Goal: Find specific page/section: Find specific page/section

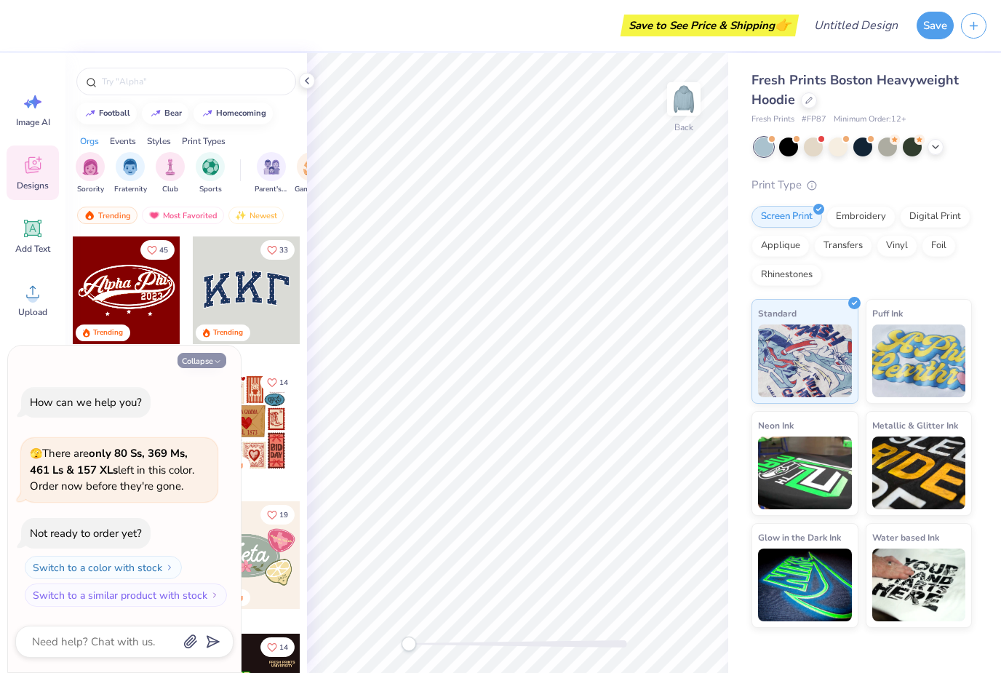
click at [183, 358] on button "Collapse" at bounding box center [201, 360] width 49 height 15
type textarea "x"
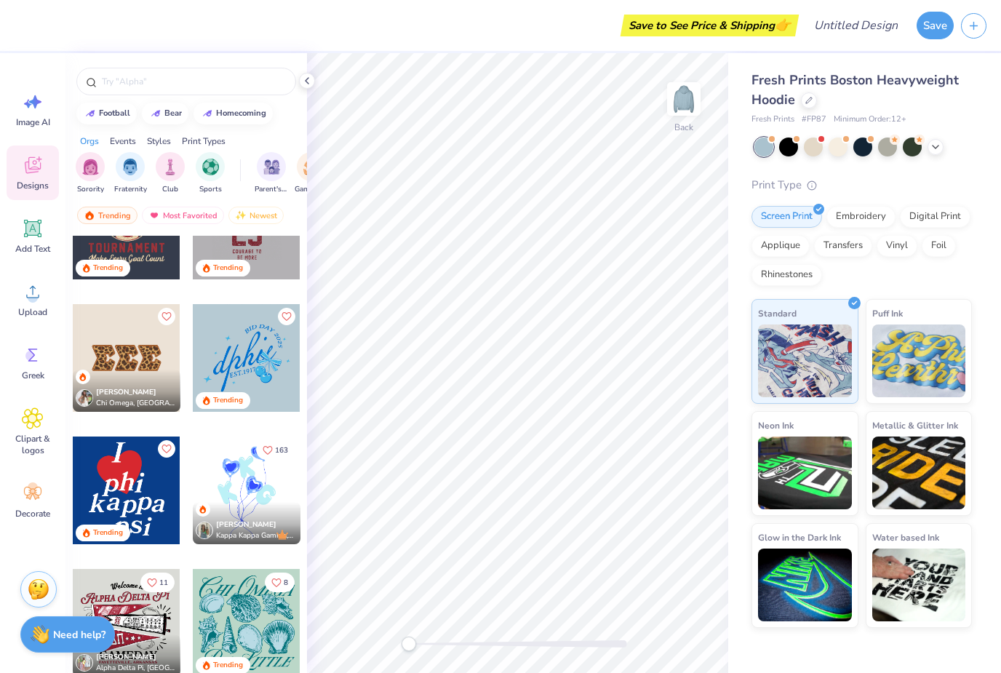
scroll to position [2057, 0]
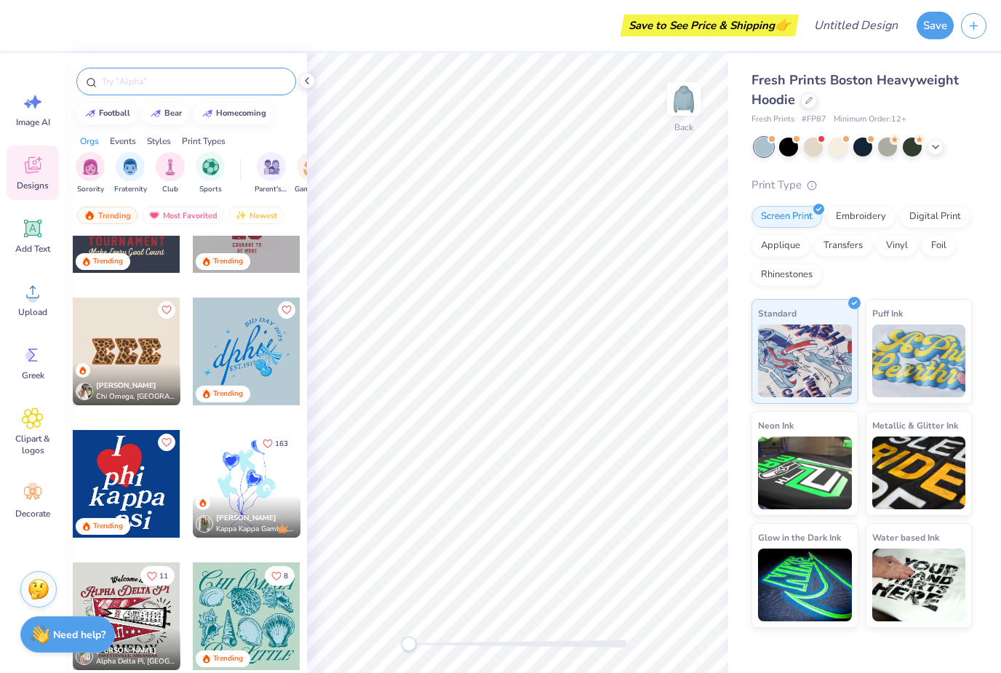
click at [119, 80] on input "text" at bounding box center [193, 81] width 186 height 15
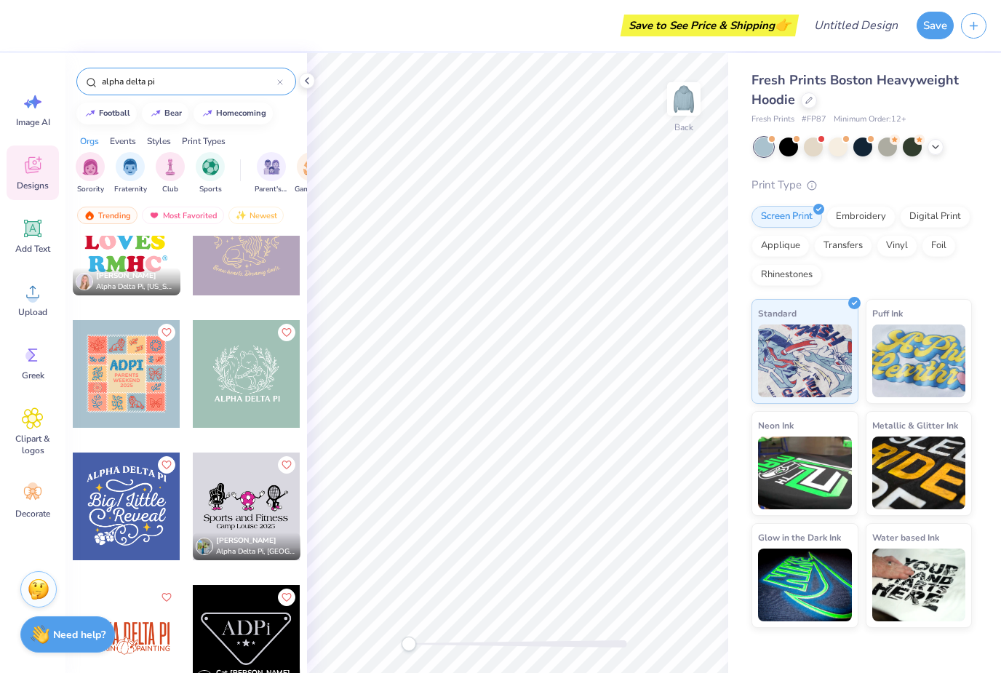
scroll to position [1898, 0]
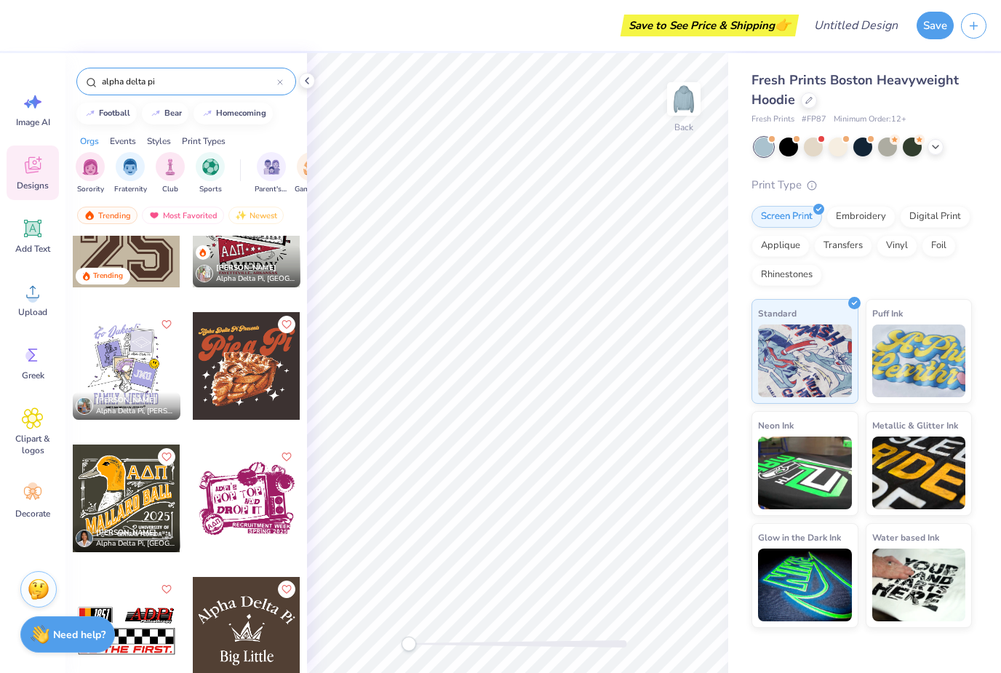
click at [207, 63] on div "alpha delta pi" at bounding box center [185, 77] width 241 height 49
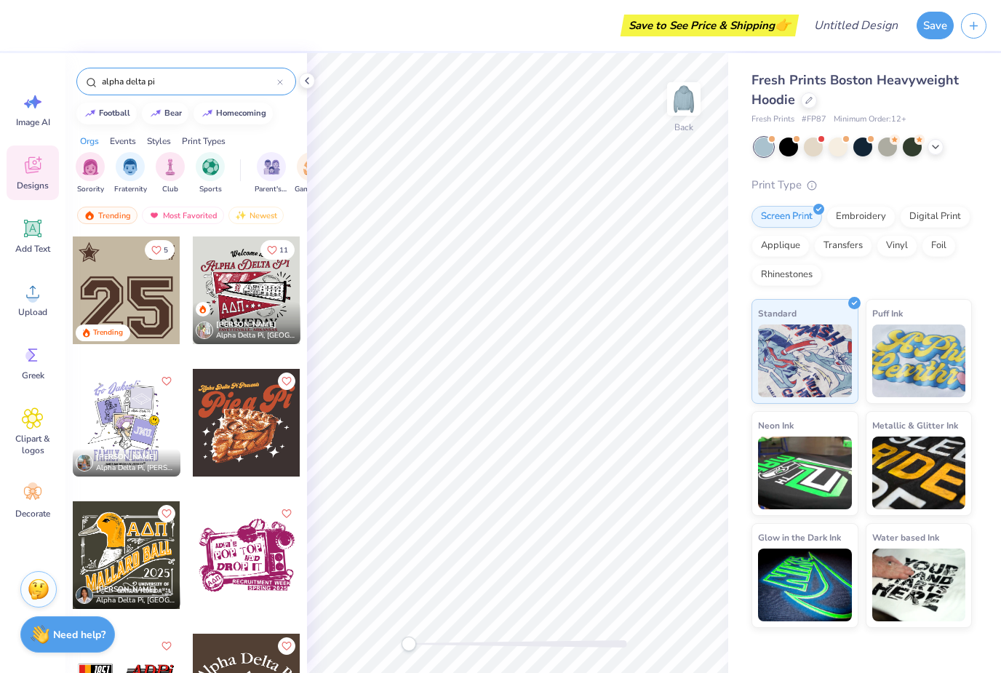
scroll to position [0, 0]
click at [171, 81] on input "alpha delta pi" at bounding box center [188, 81] width 177 height 15
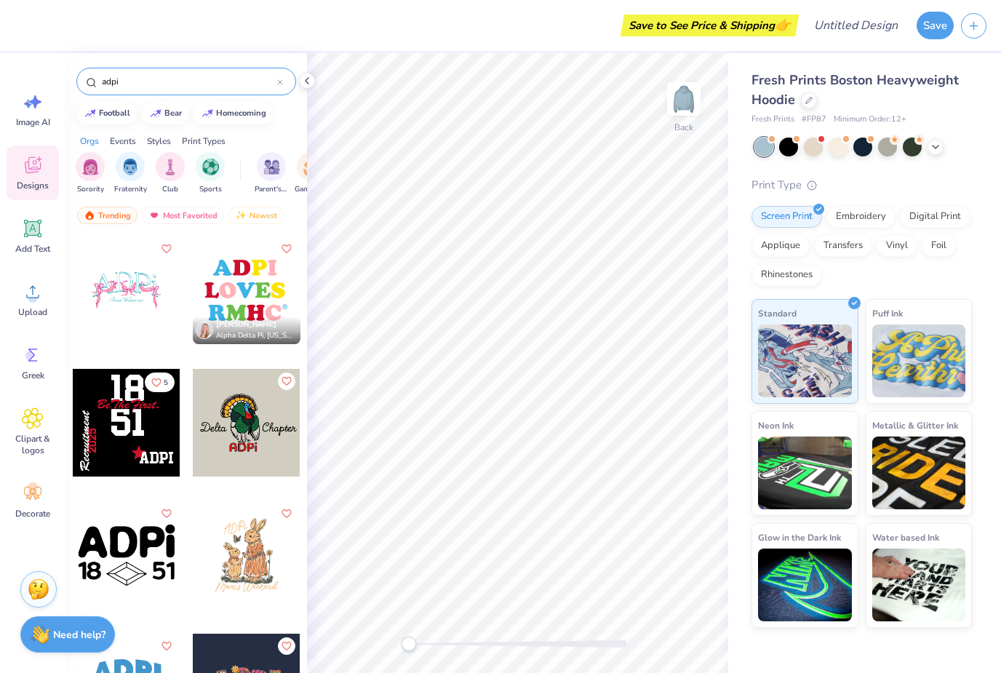
type input "adpi"
click at [119, 292] on div at bounding box center [127, 290] width 108 height 108
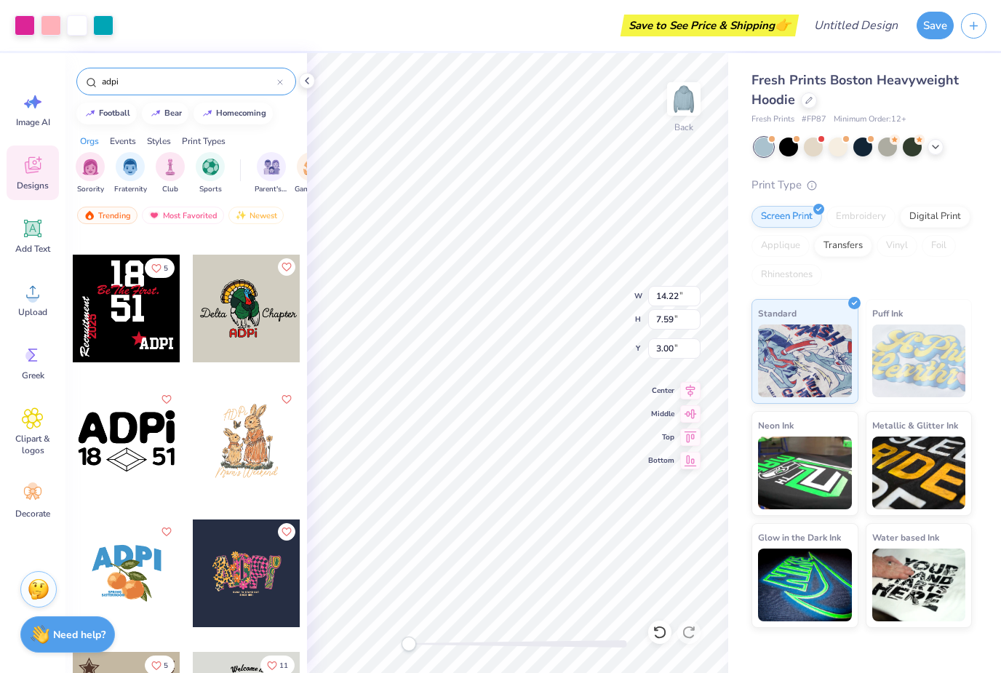
scroll to position [124, 0]
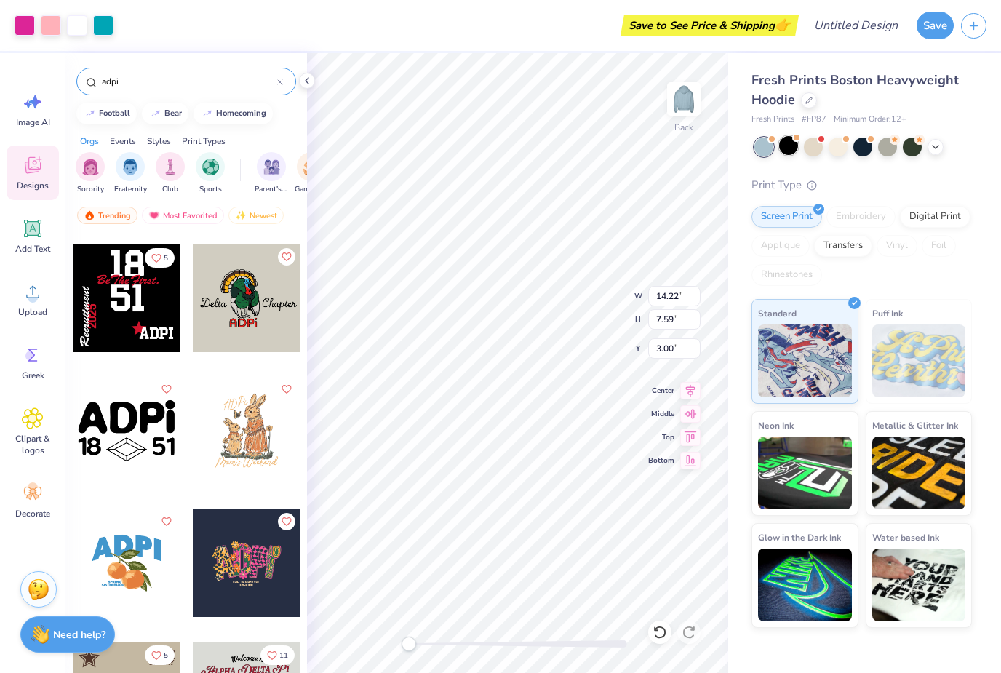
click at [791, 150] on div at bounding box center [788, 145] width 19 height 19
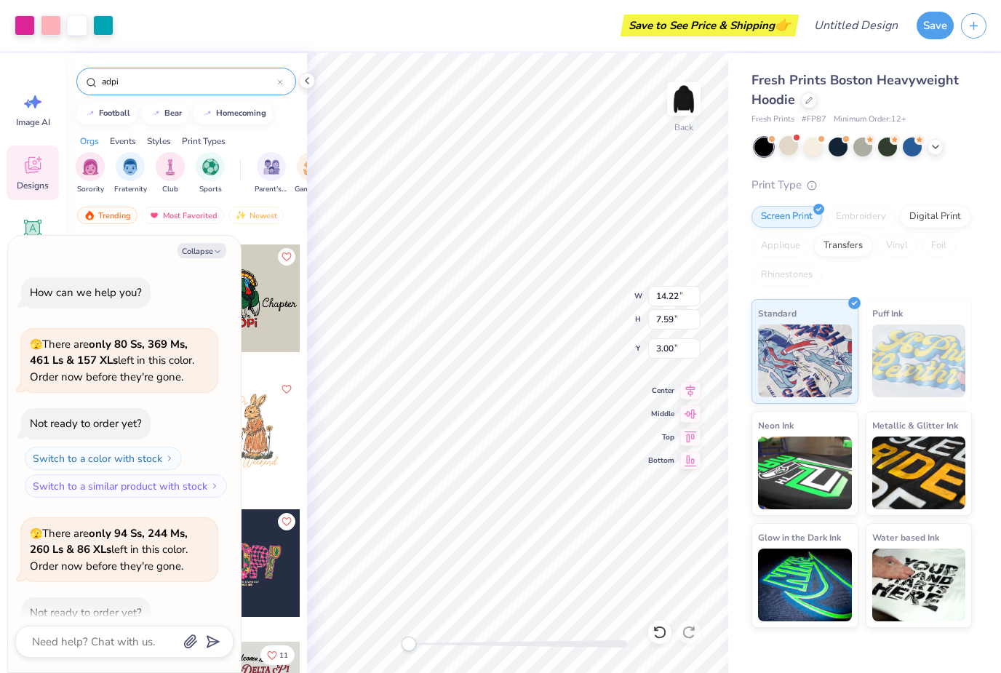
scroll to position [76, 0]
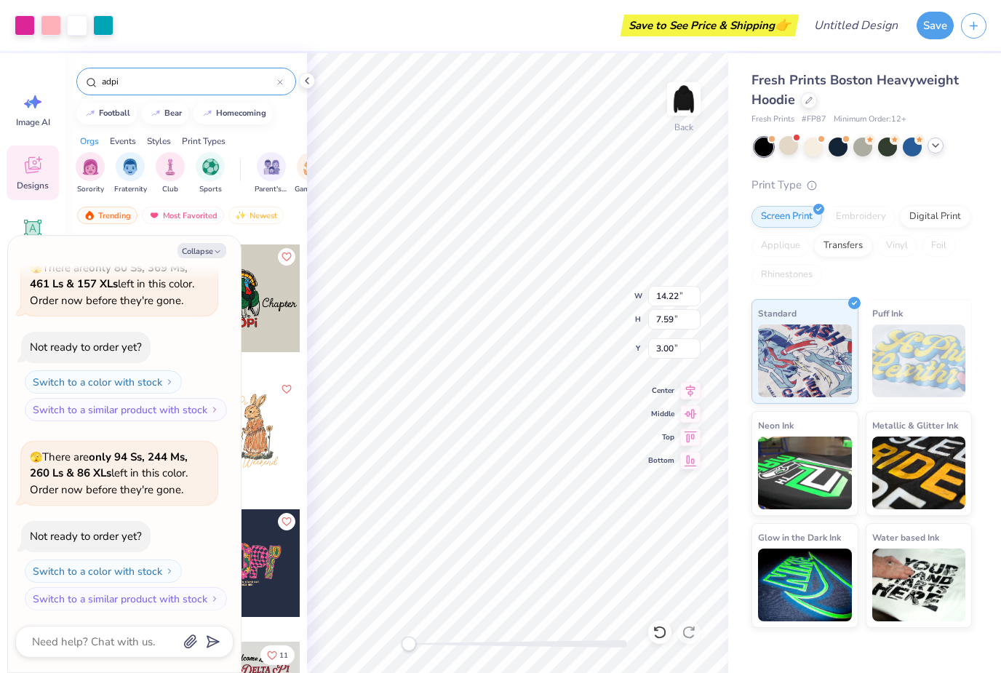
click at [935, 153] on div at bounding box center [862, 146] width 217 height 19
click at [935, 148] on icon at bounding box center [936, 146] width 12 height 12
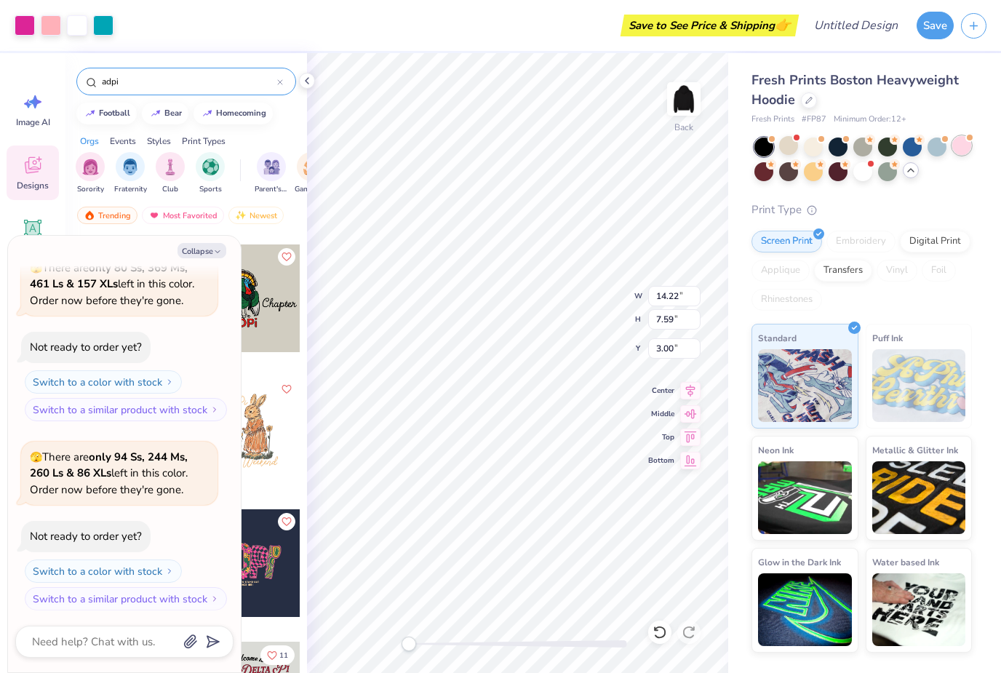
click at [951, 151] on div at bounding box center [862, 159] width 217 height 44
click at [967, 146] on div at bounding box center [961, 145] width 19 height 19
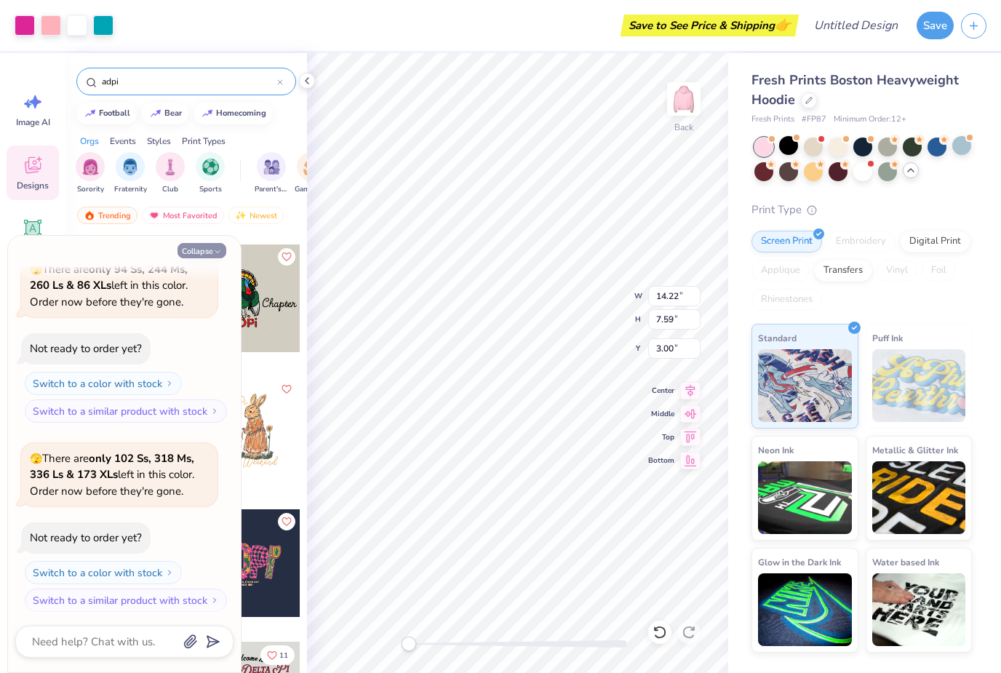
click at [204, 250] on button "Collapse" at bounding box center [201, 250] width 49 height 15
type textarea "x"
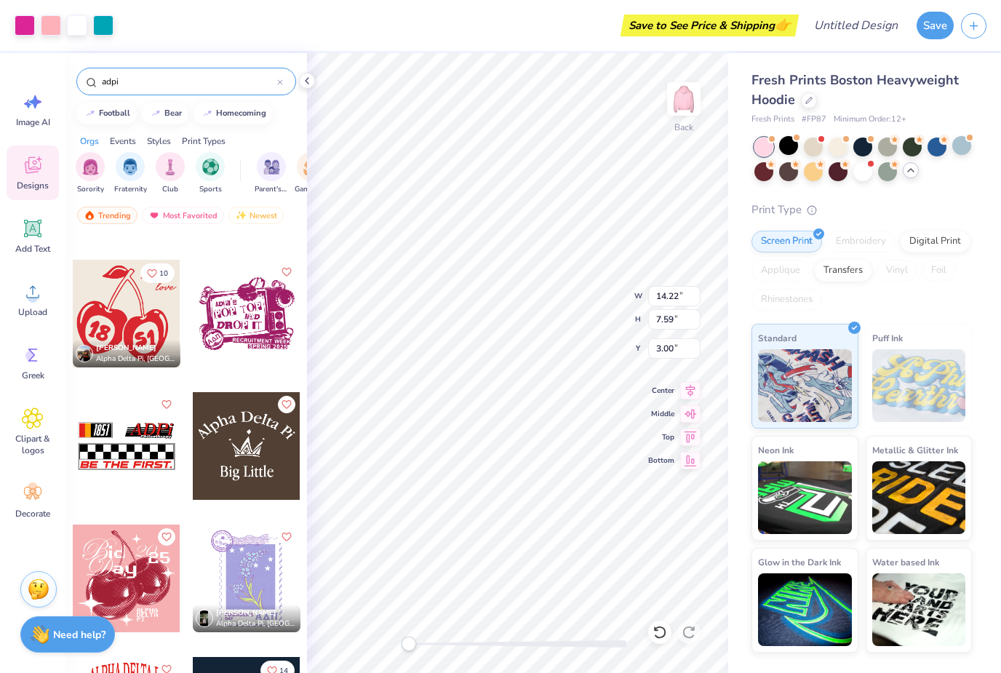
scroll to position [879, 0]
